Goal: Task Accomplishment & Management: Manage account settings

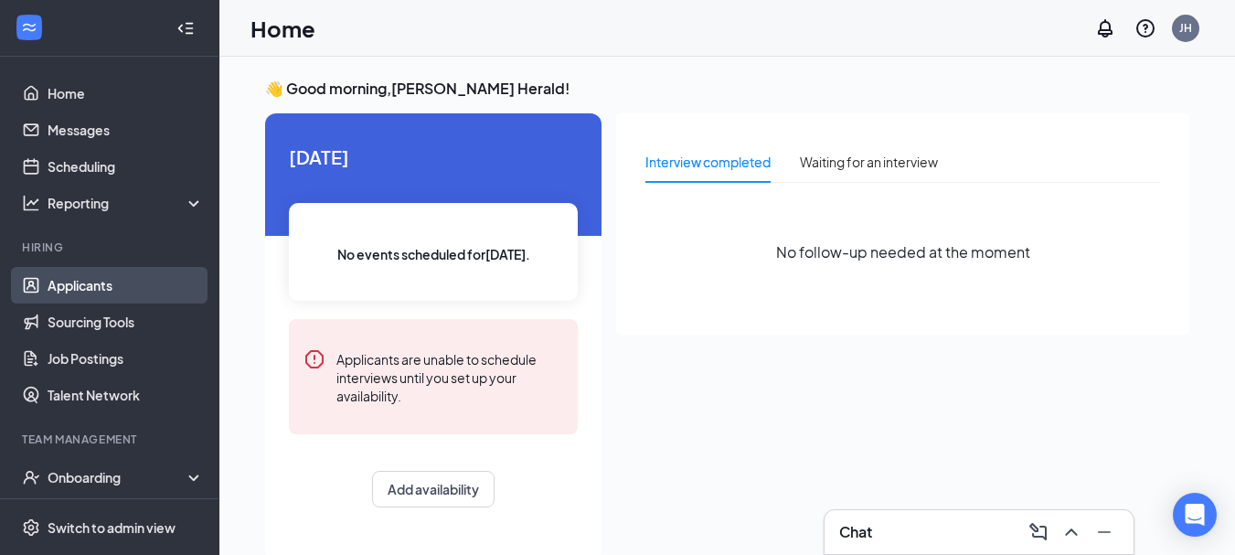
click at [101, 287] on link "Applicants" at bounding box center [126, 285] width 156 height 37
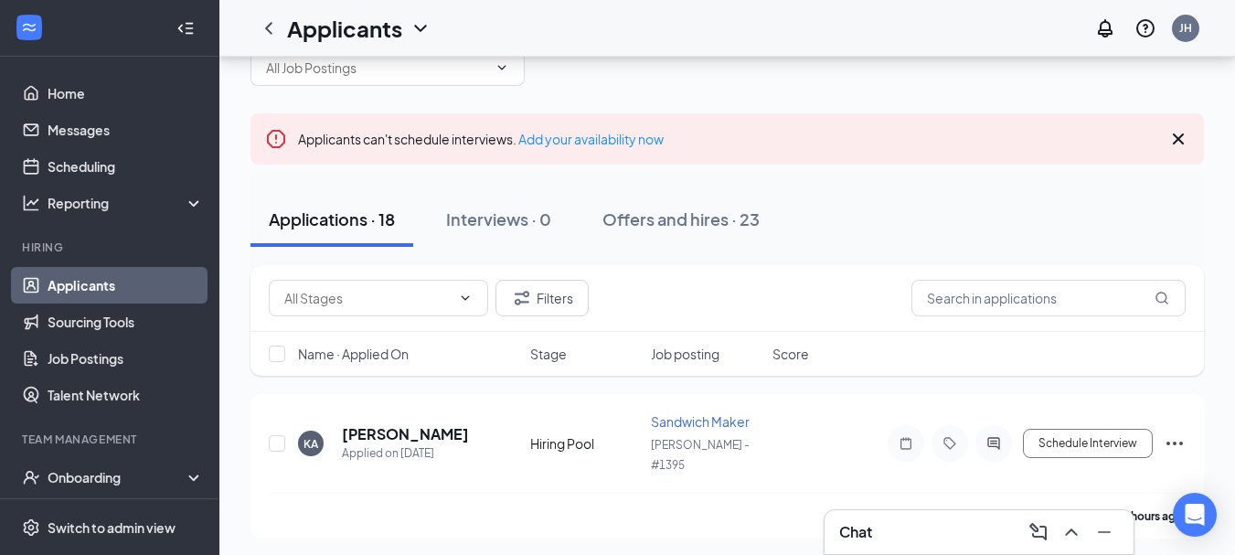
scroll to position [91, 0]
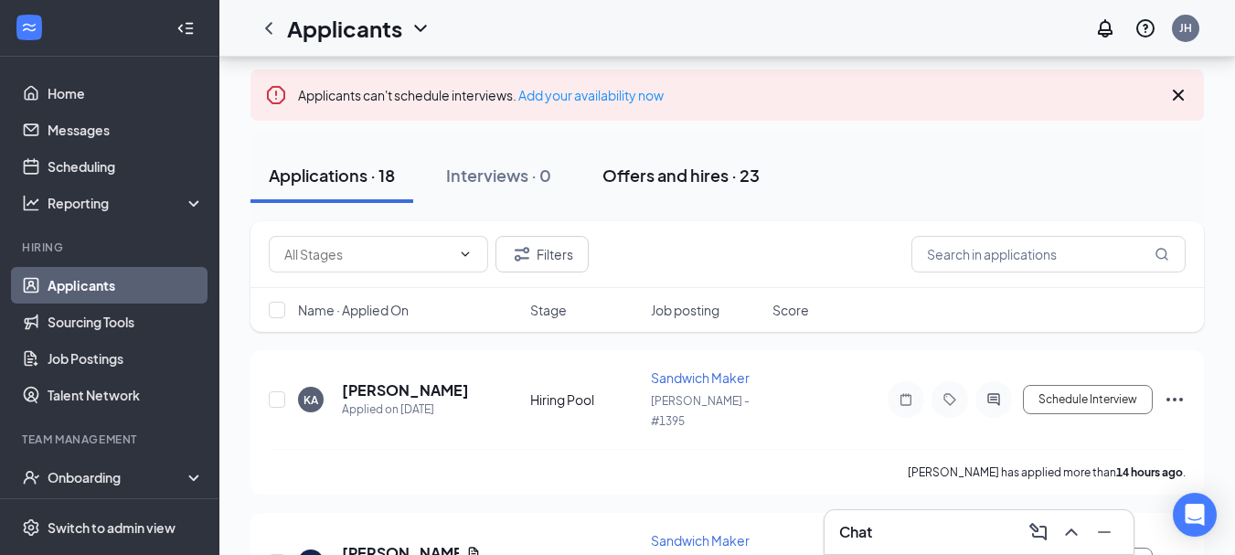
click at [709, 180] on div "Offers and hires · 23" at bounding box center [680, 175] width 157 height 23
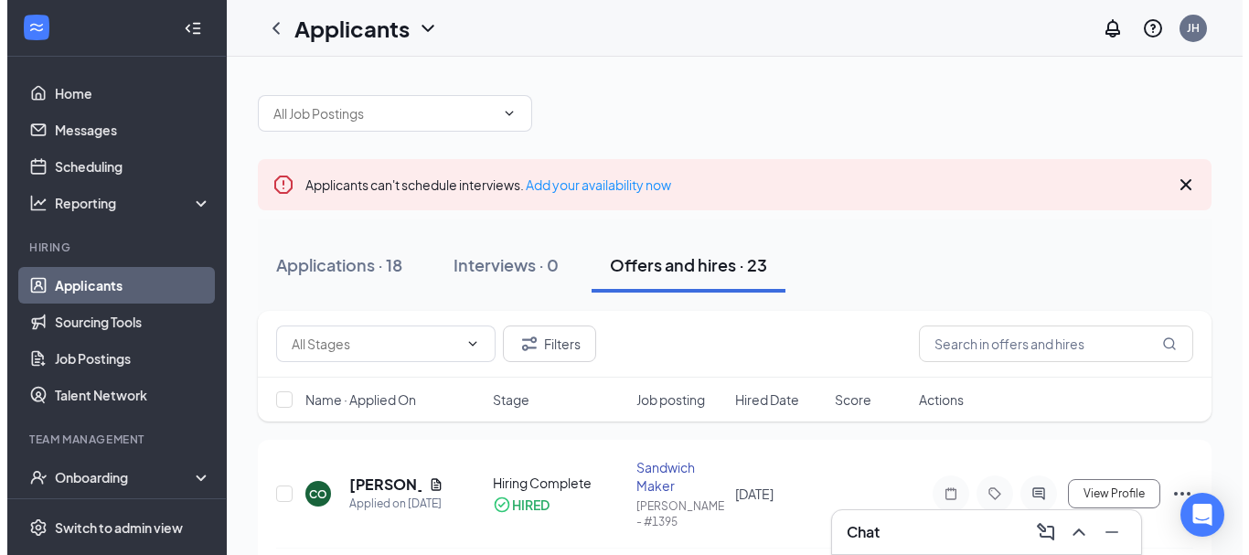
scroll to position [91, 0]
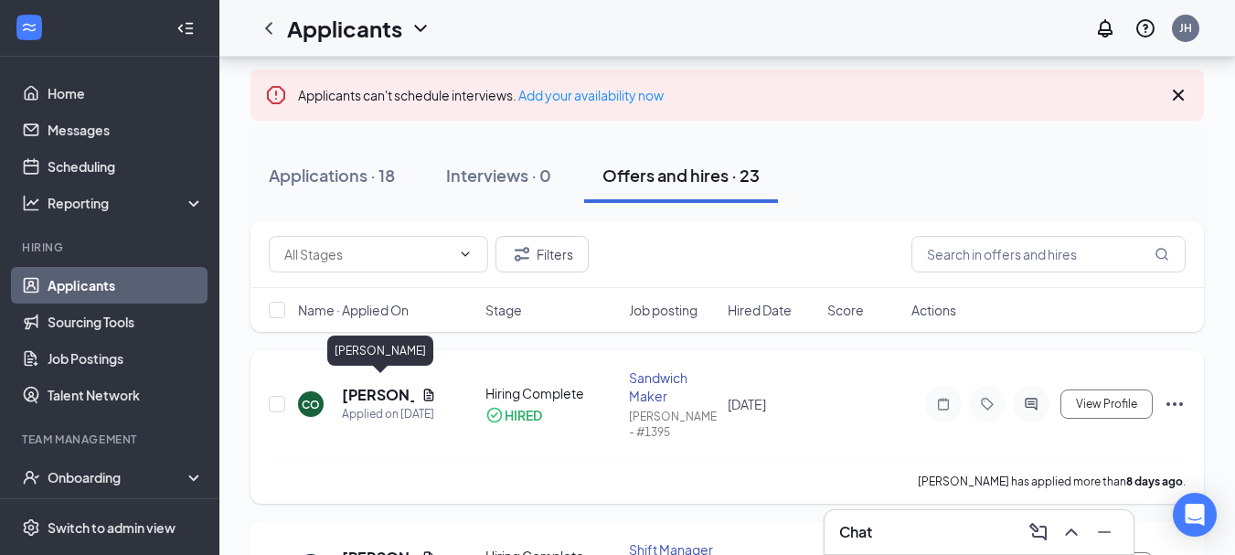
click at [369, 385] on h5 "[PERSON_NAME]" at bounding box center [378, 395] width 72 height 20
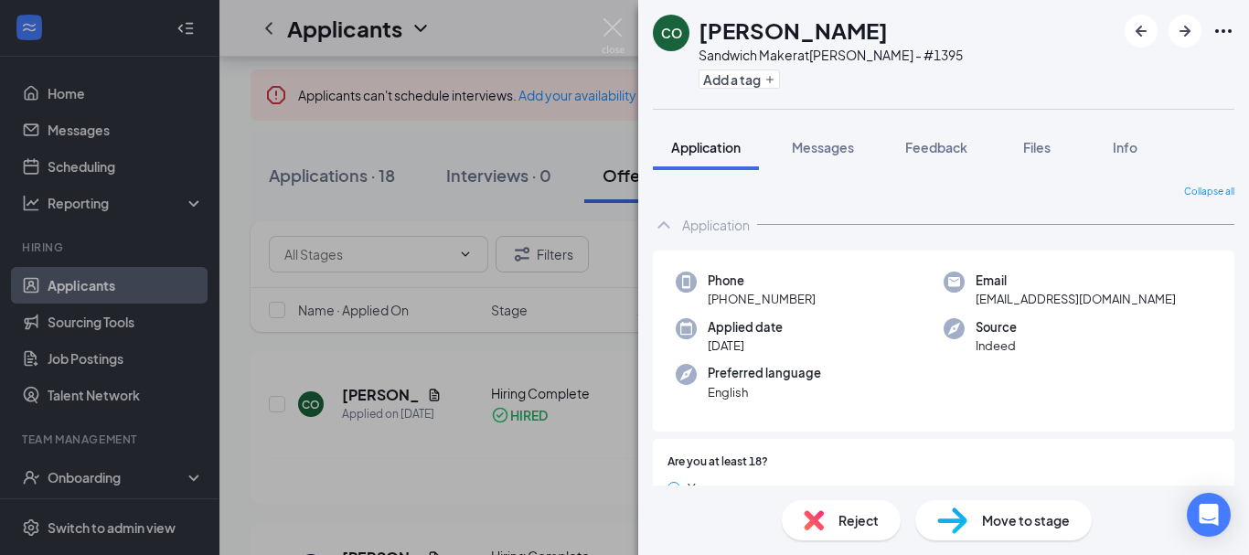
click at [253, 138] on div "CO [PERSON_NAME] Sandwich Maker at [GEOGRAPHIC_DATA] - #1395 Add a tag Applicat…" at bounding box center [624, 277] width 1249 height 555
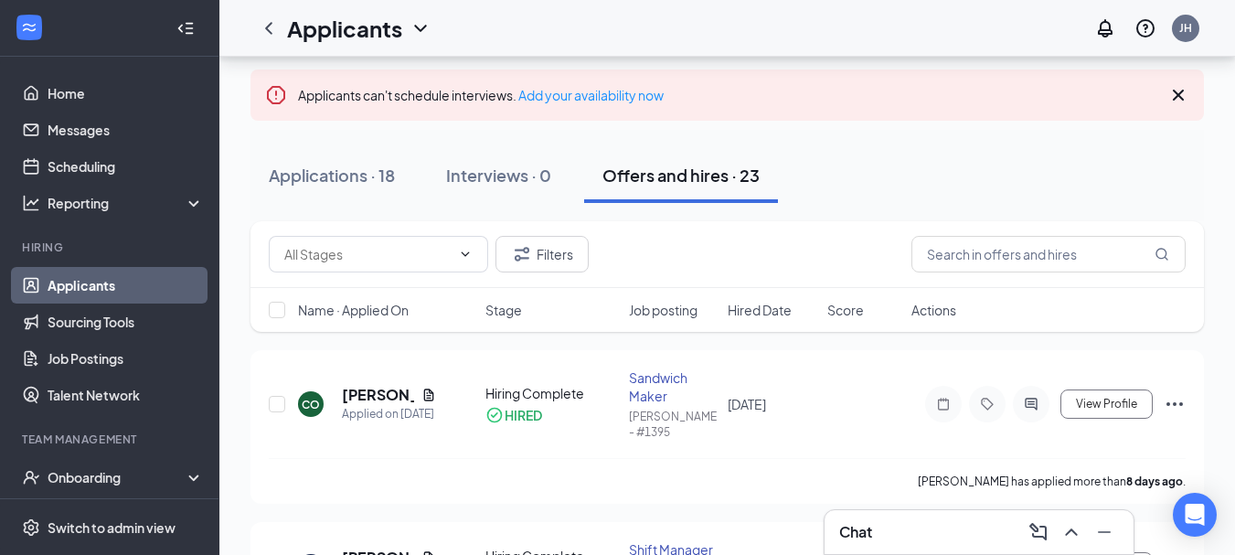
click at [48, 278] on link "Applicants" at bounding box center [126, 285] width 156 height 37
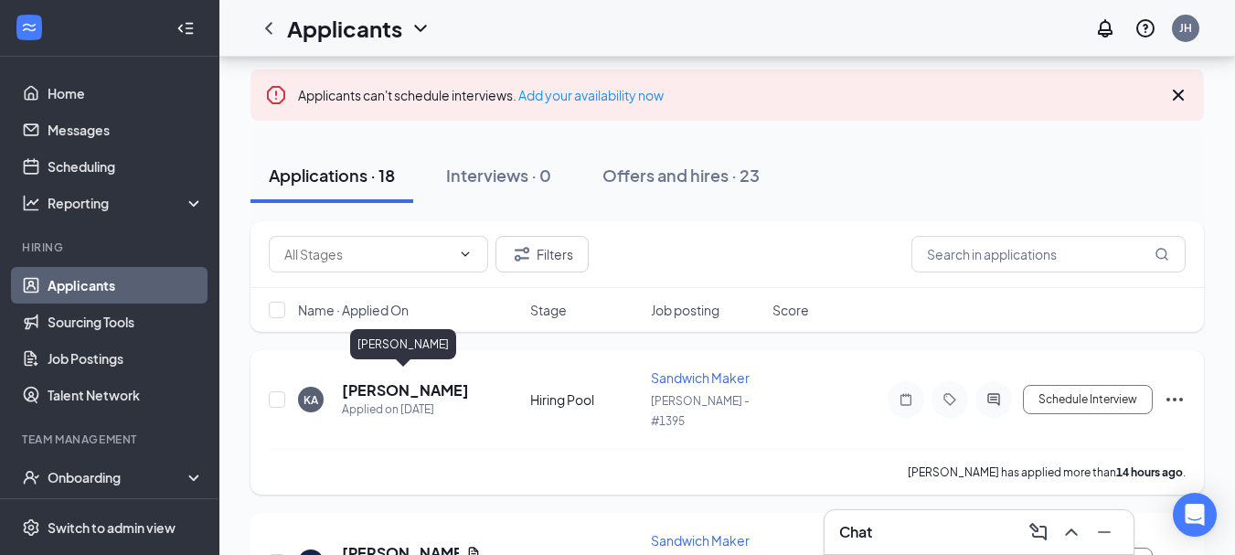
click at [382, 380] on h5 "[PERSON_NAME]" at bounding box center [405, 390] width 127 height 20
